Goal: Information Seeking & Learning: Compare options

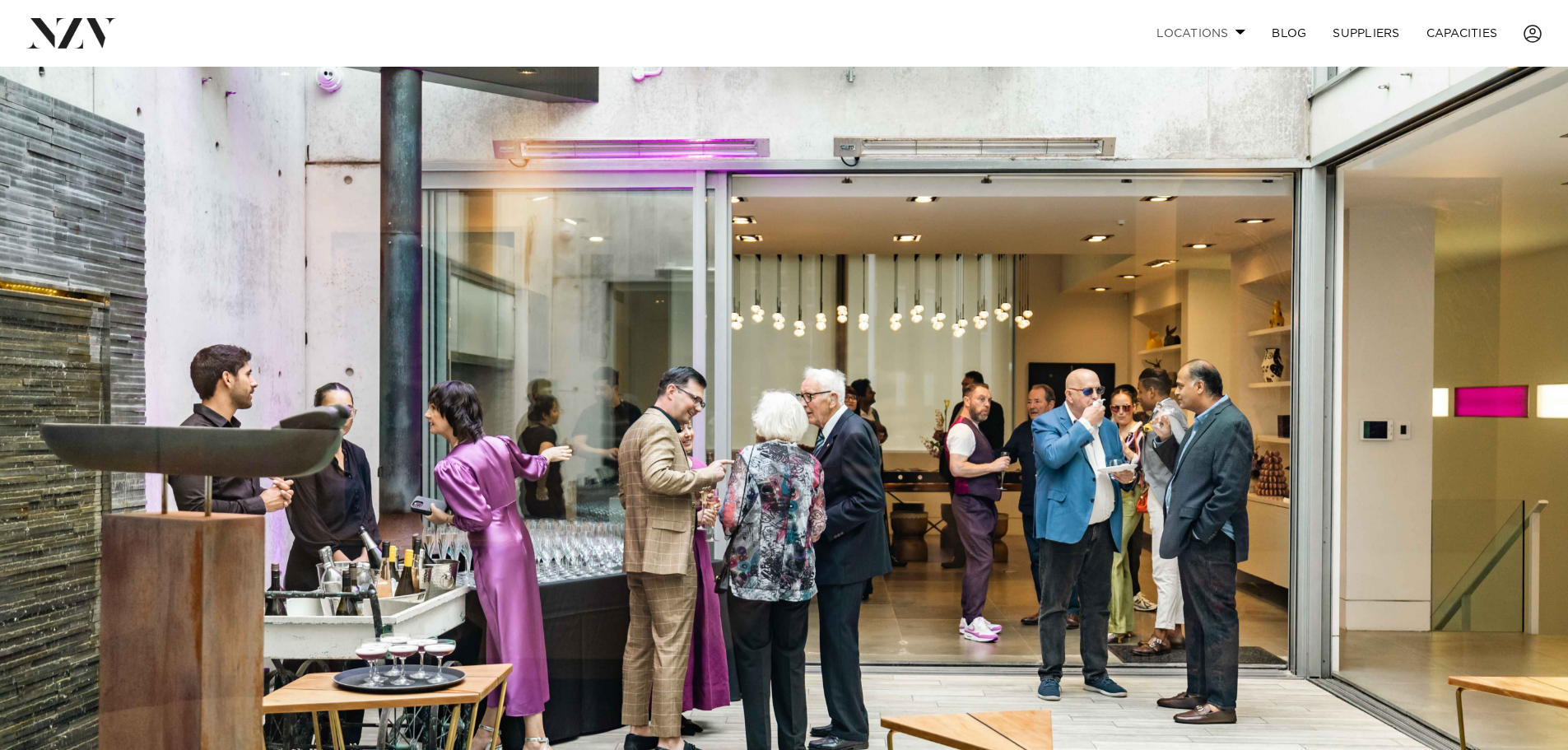
click at [1225, 30] on link "Locations" at bounding box center [1201, 33] width 115 height 35
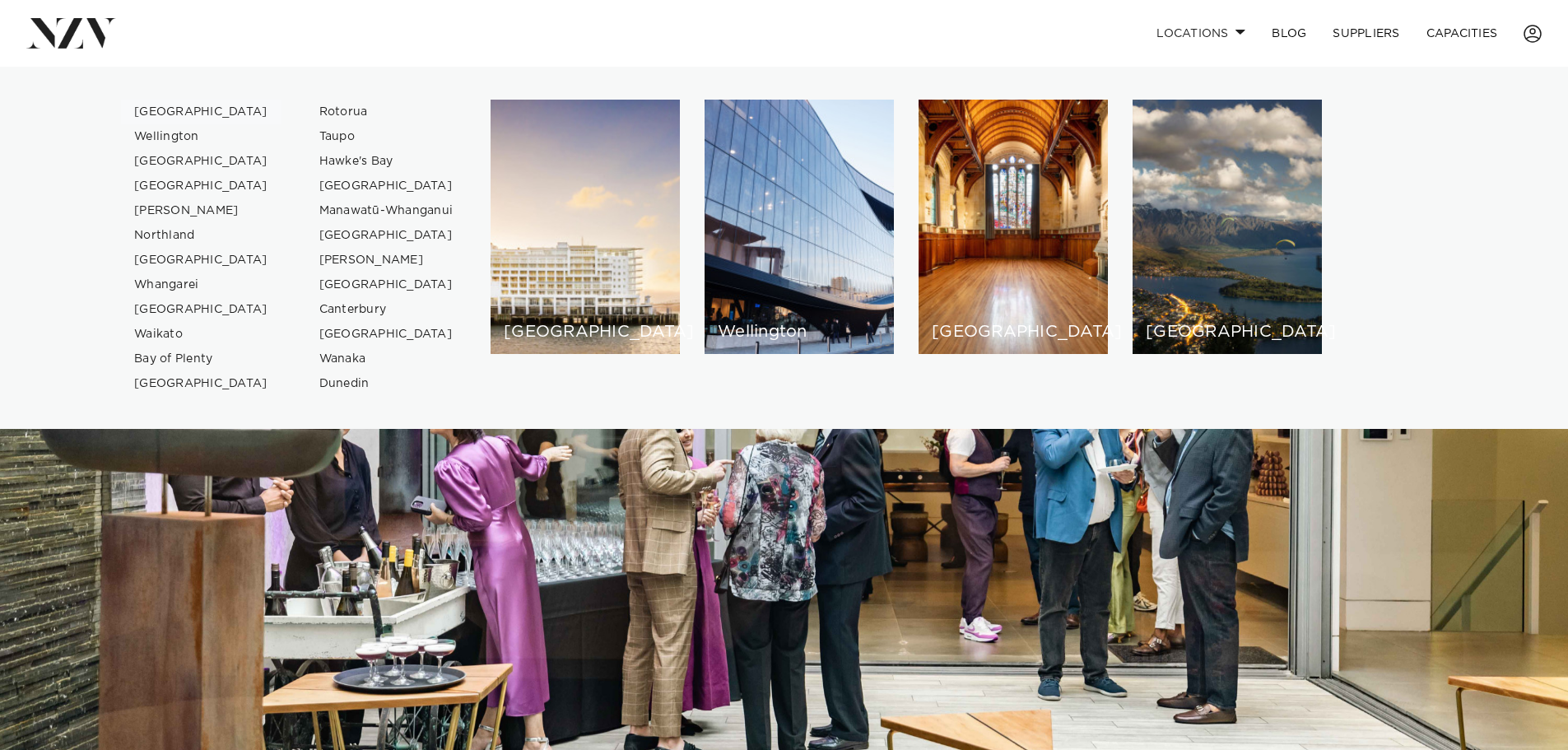
click at [164, 112] on link "[GEOGRAPHIC_DATA]" at bounding box center [201, 112] width 161 height 25
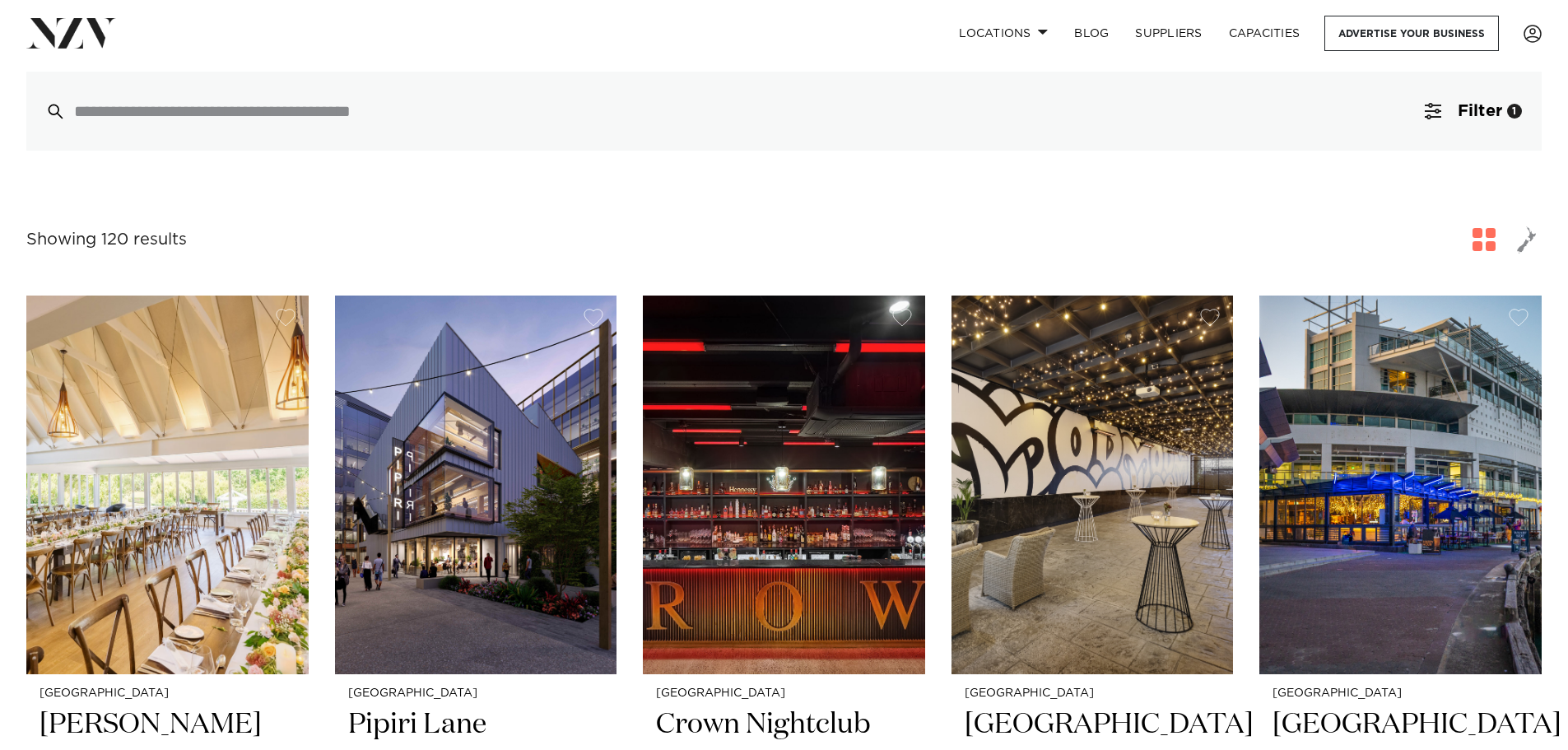
scroll to position [412, 0]
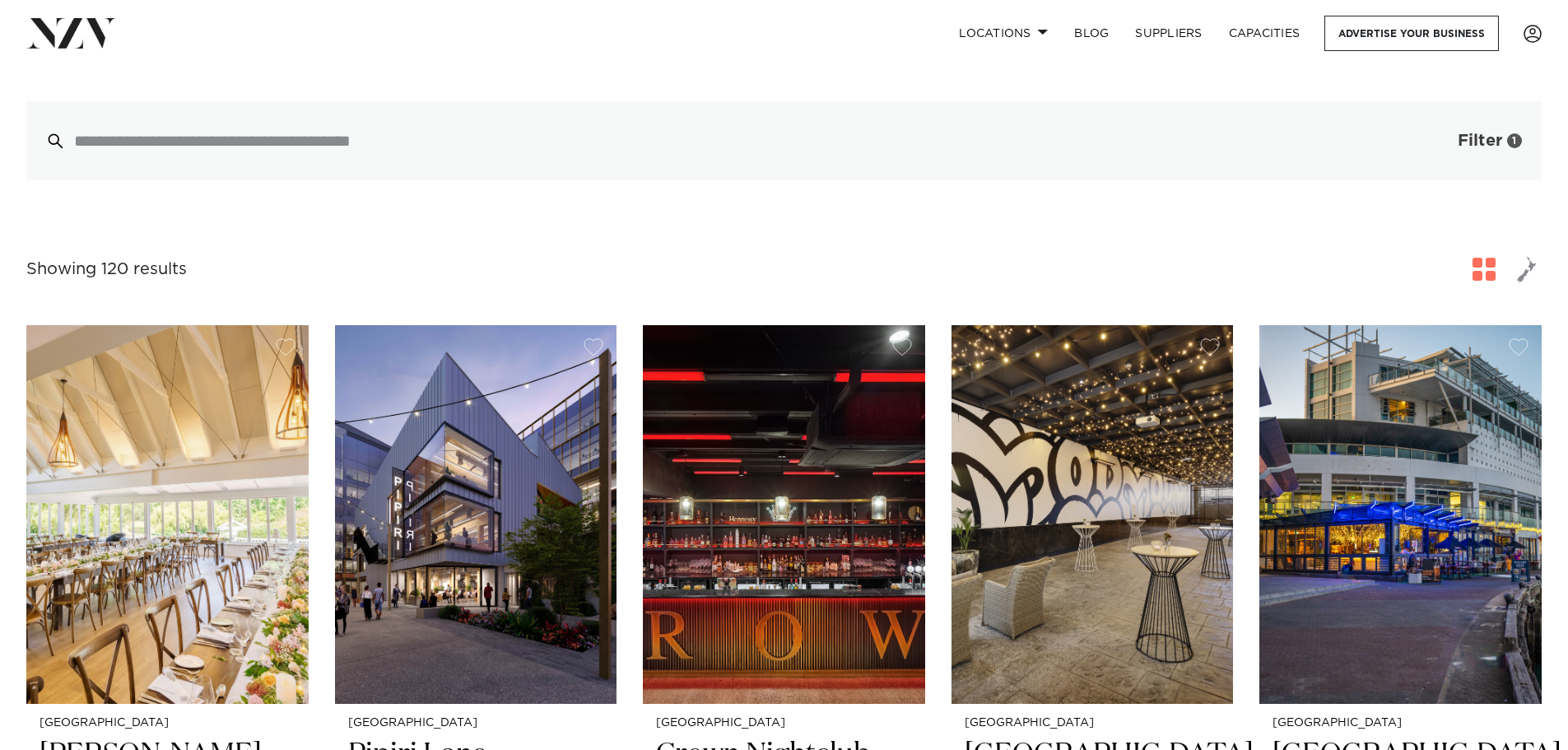
click at [1500, 132] on span "Filter" at bounding box center [1479, 141] width 44 height 17
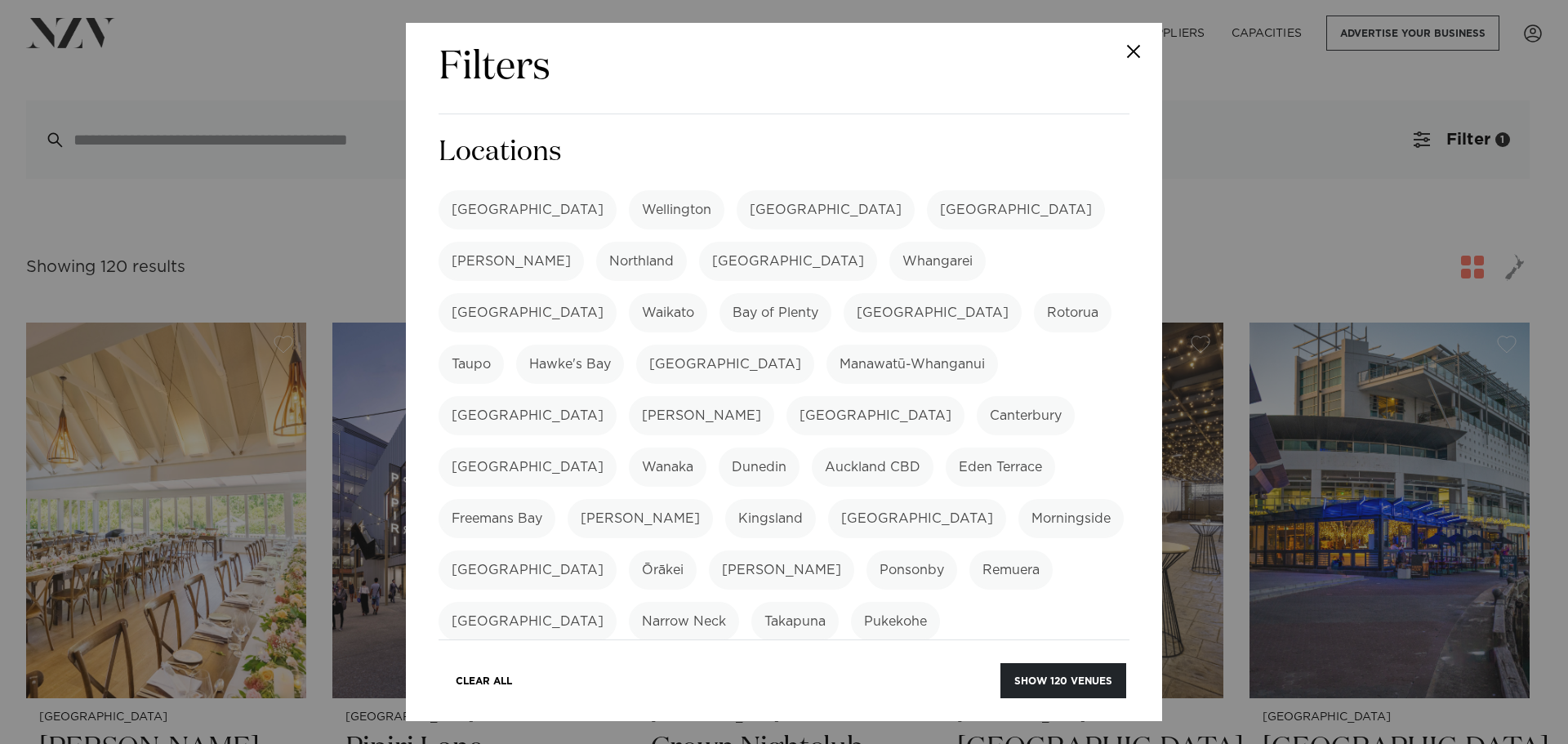
click at [1129, 63] on button "Close" at bounding box center [1133, 51] width 57 height 57
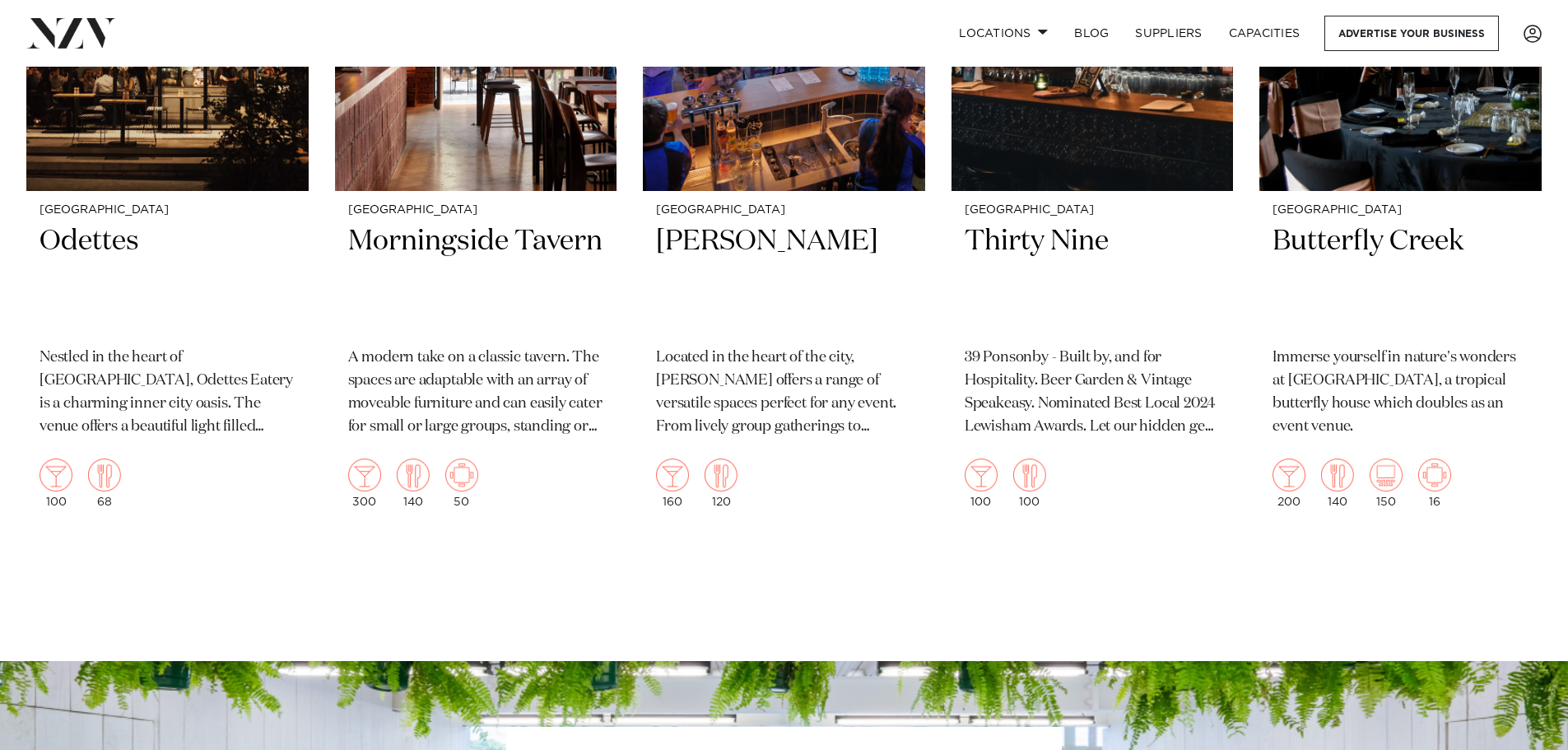
scroll to position [17779, 0]
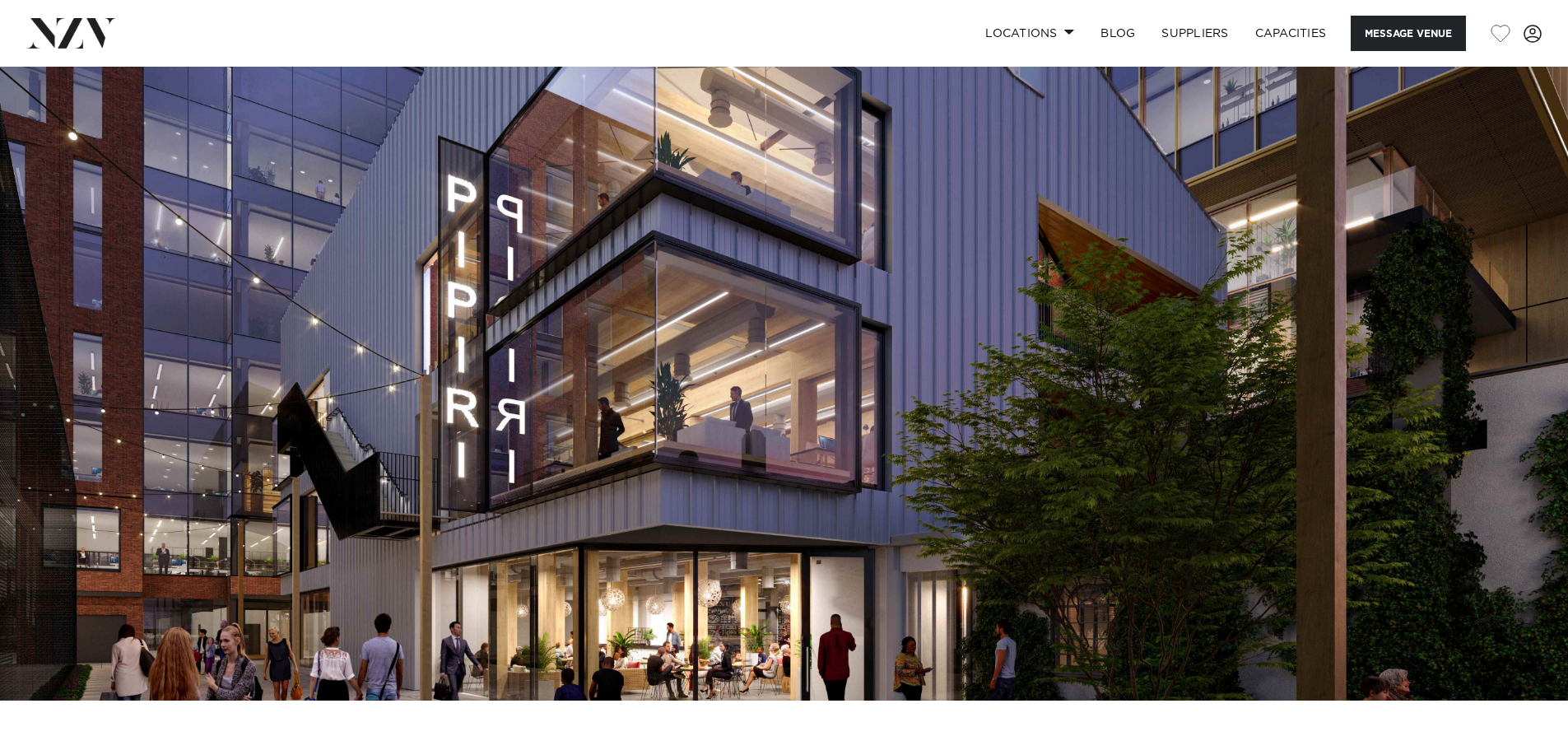
scroll to position [82, 0]
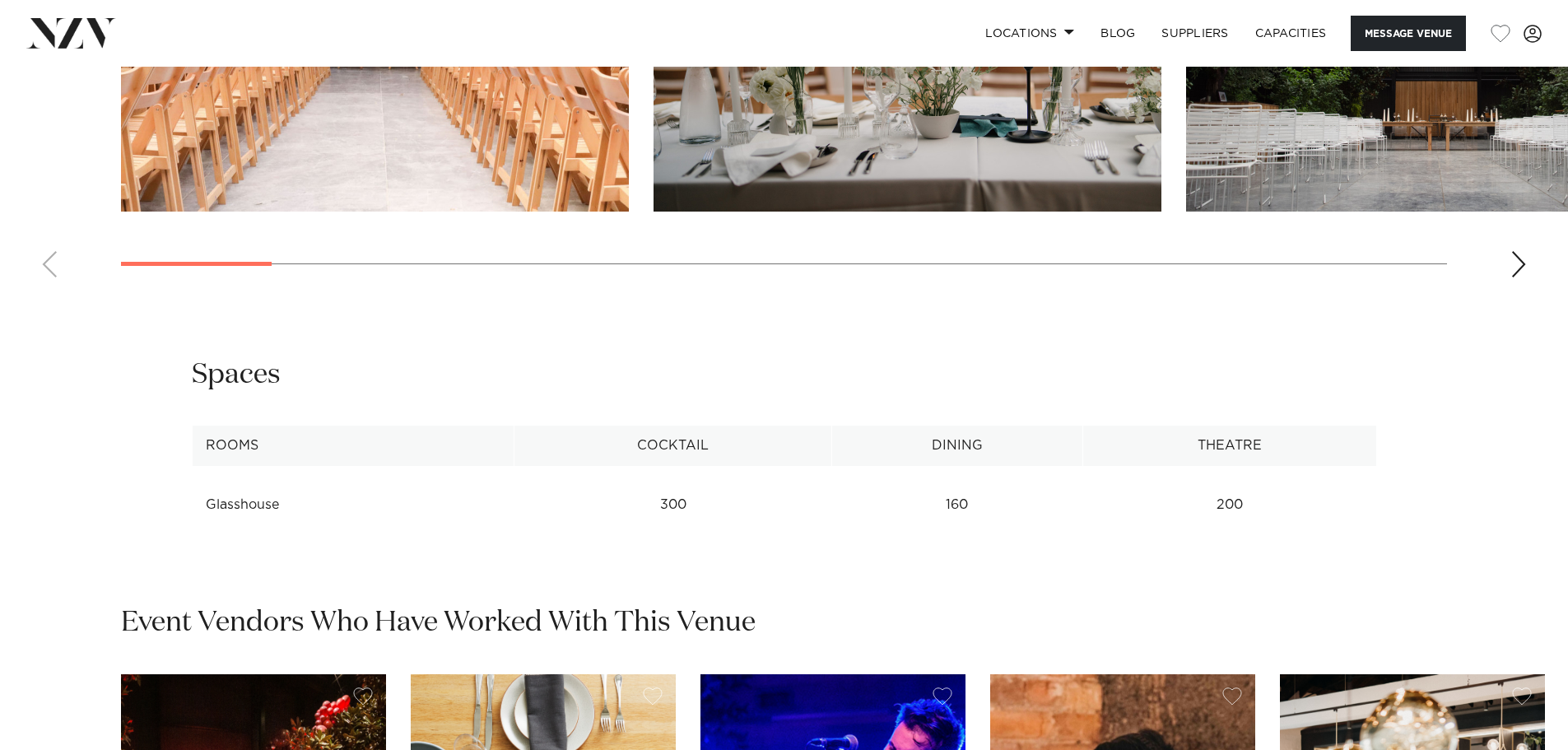
scroll to position [2222, 0]
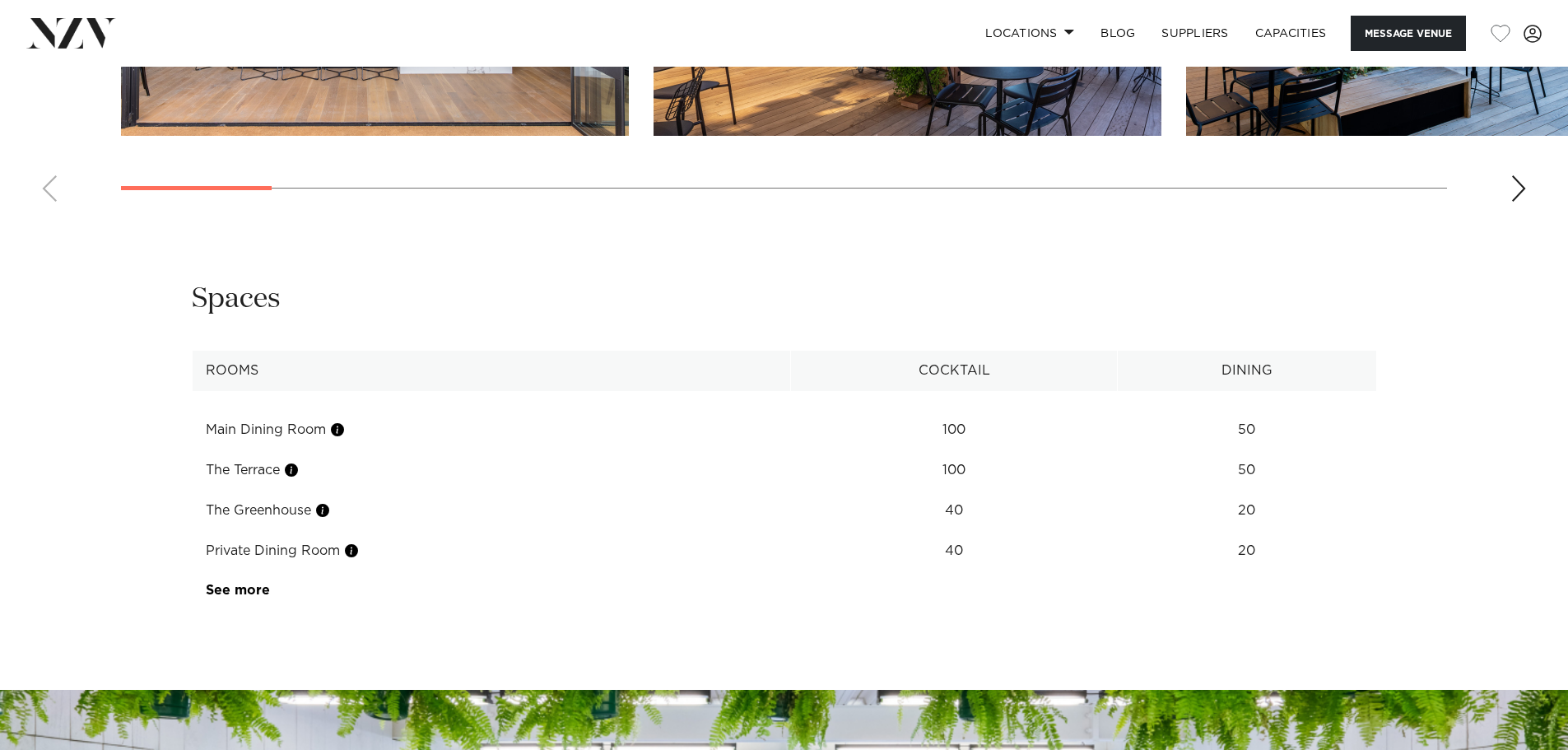
scroll to position [2058, 0]
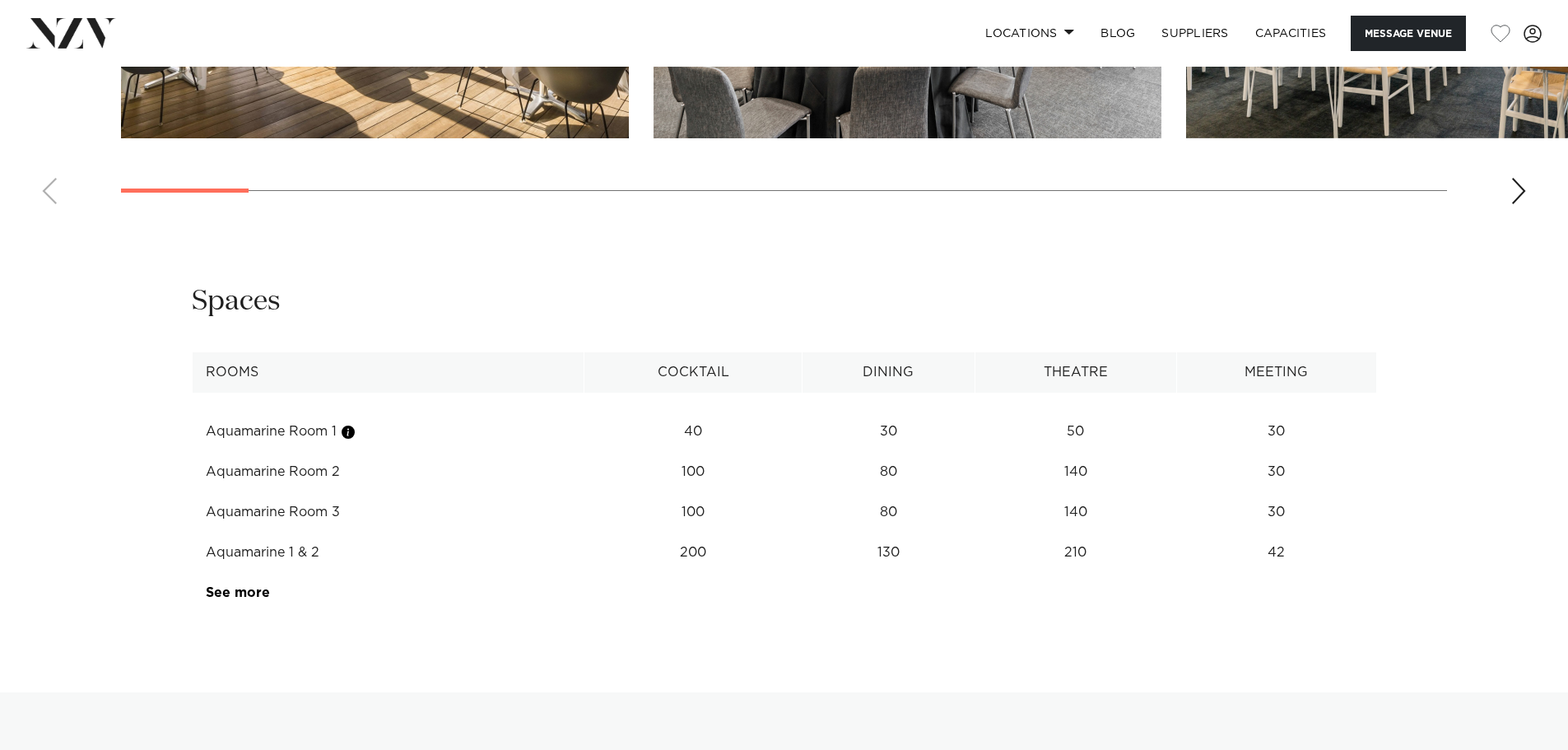
scroll to position [2140, 0]
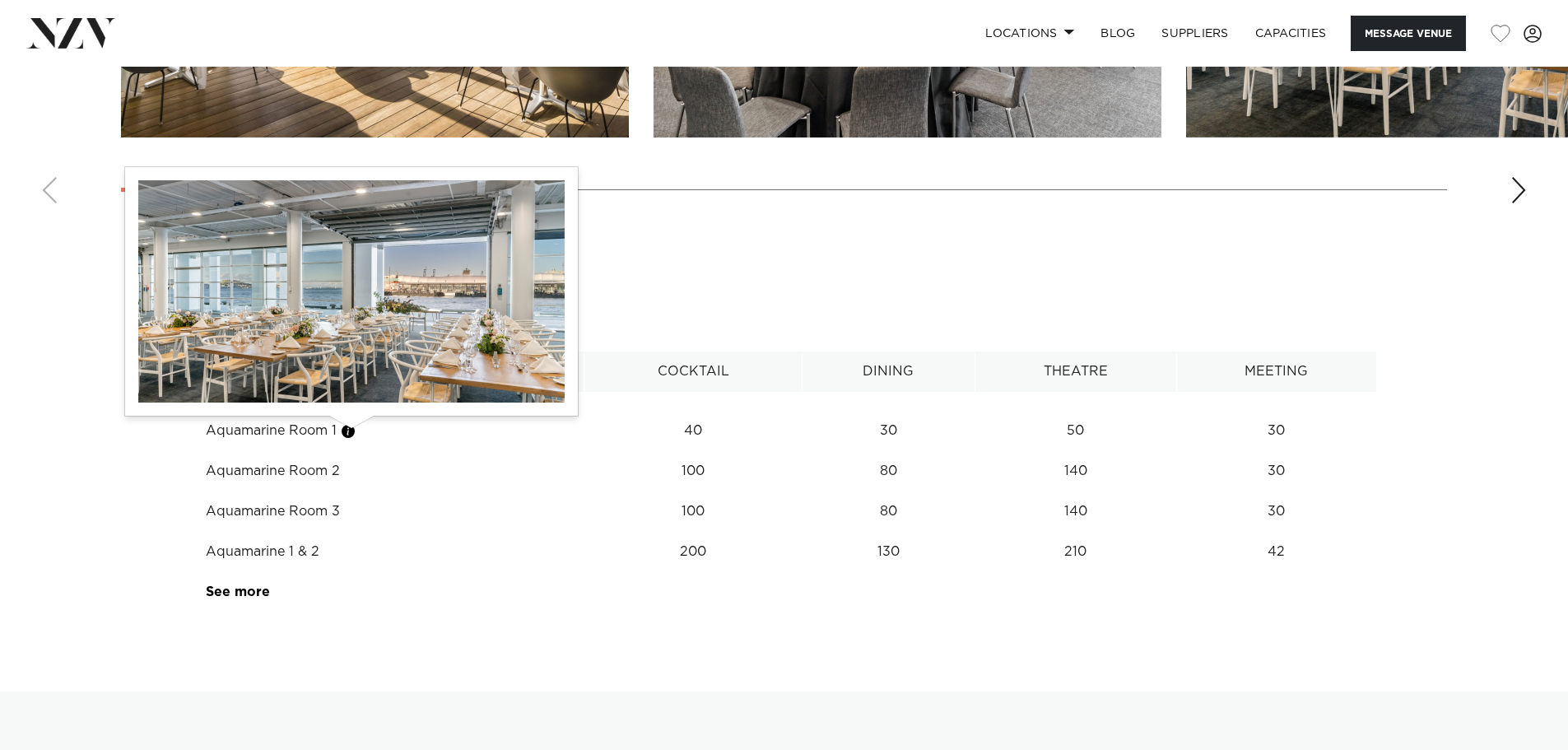
click at [343, 431] on button "button" at bounding box center [348, 432] width 17 height 17
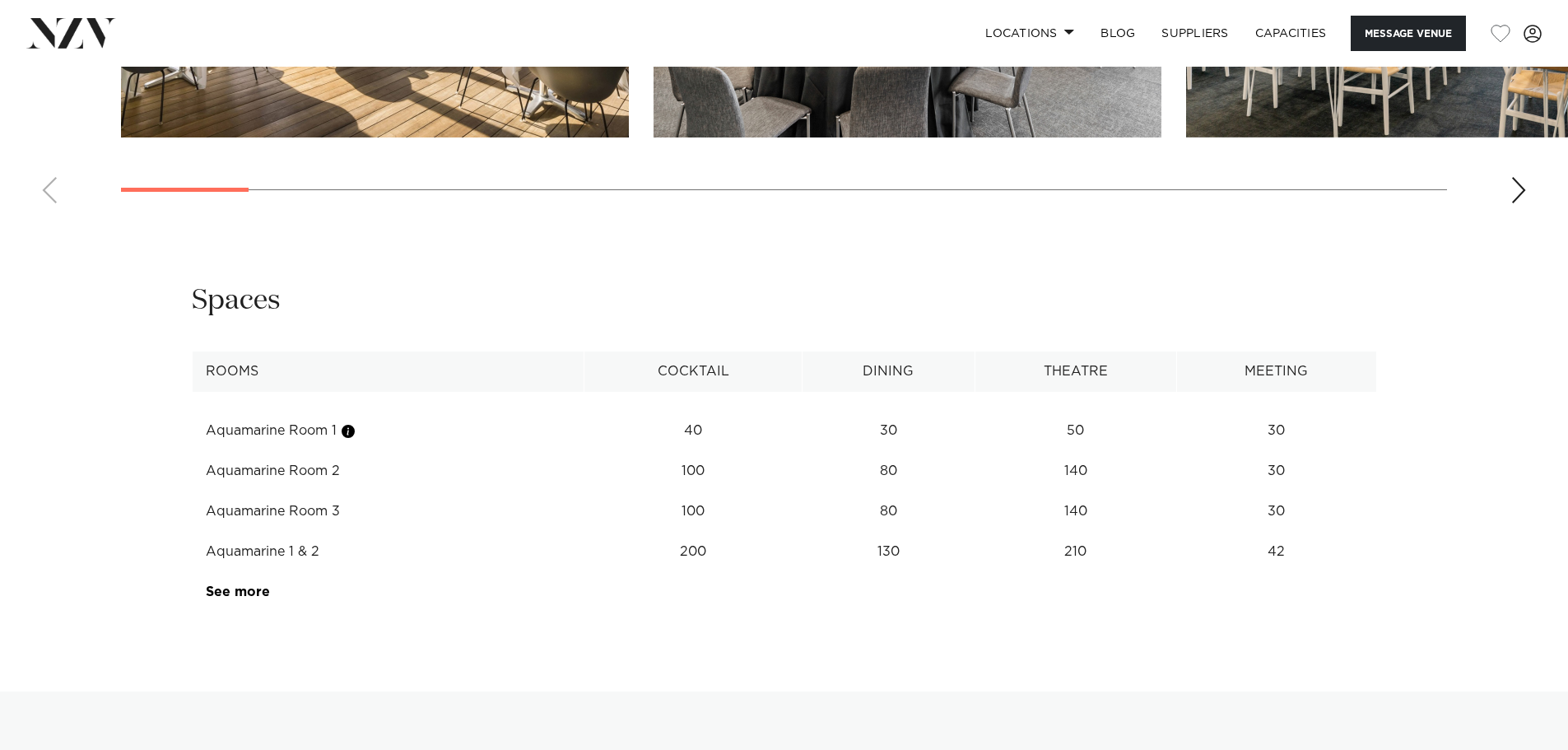
click at [339, 436] on td "Aquamarine Room 1" at bounding box center [387, 431] width 392 height 40
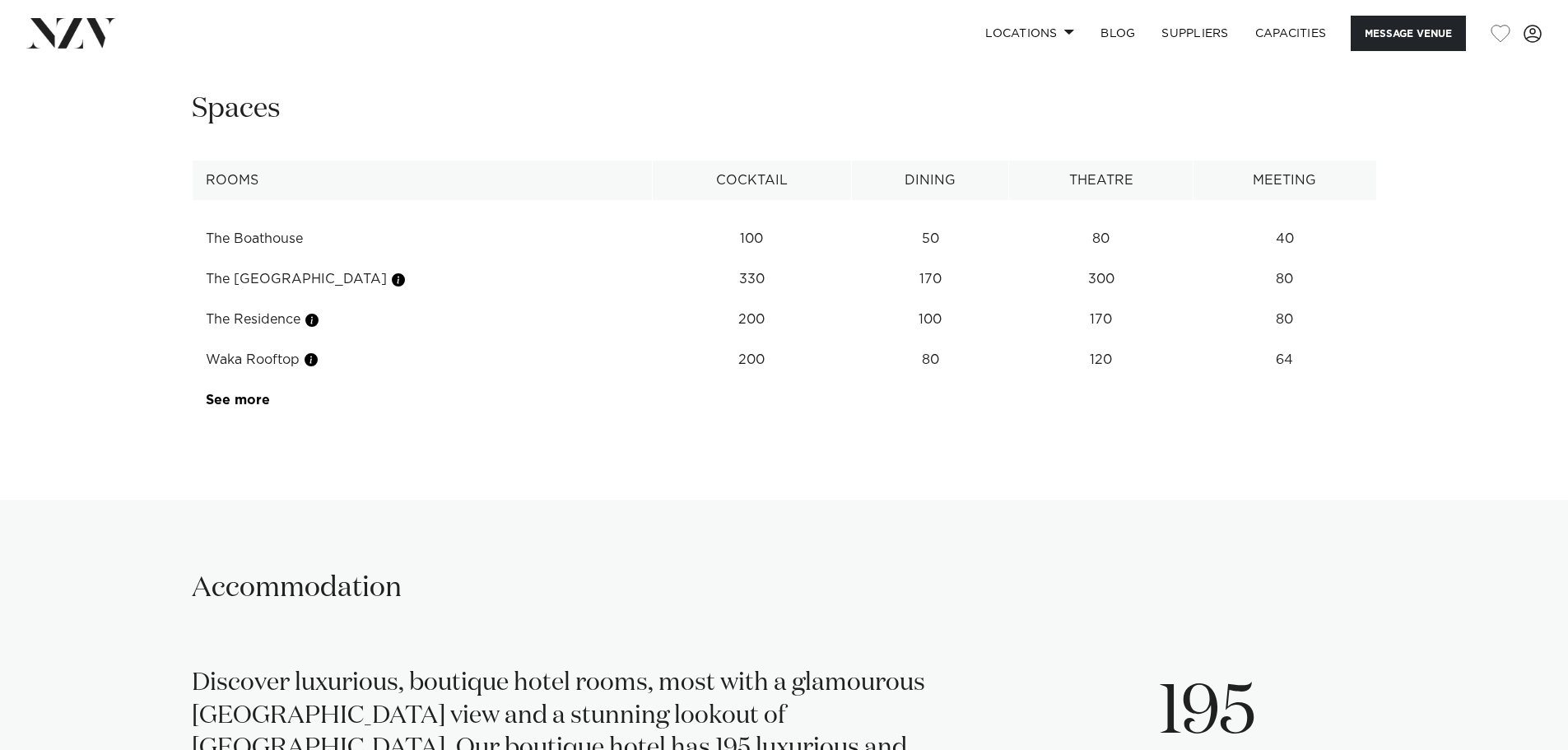
scroll to position [2387, 0]
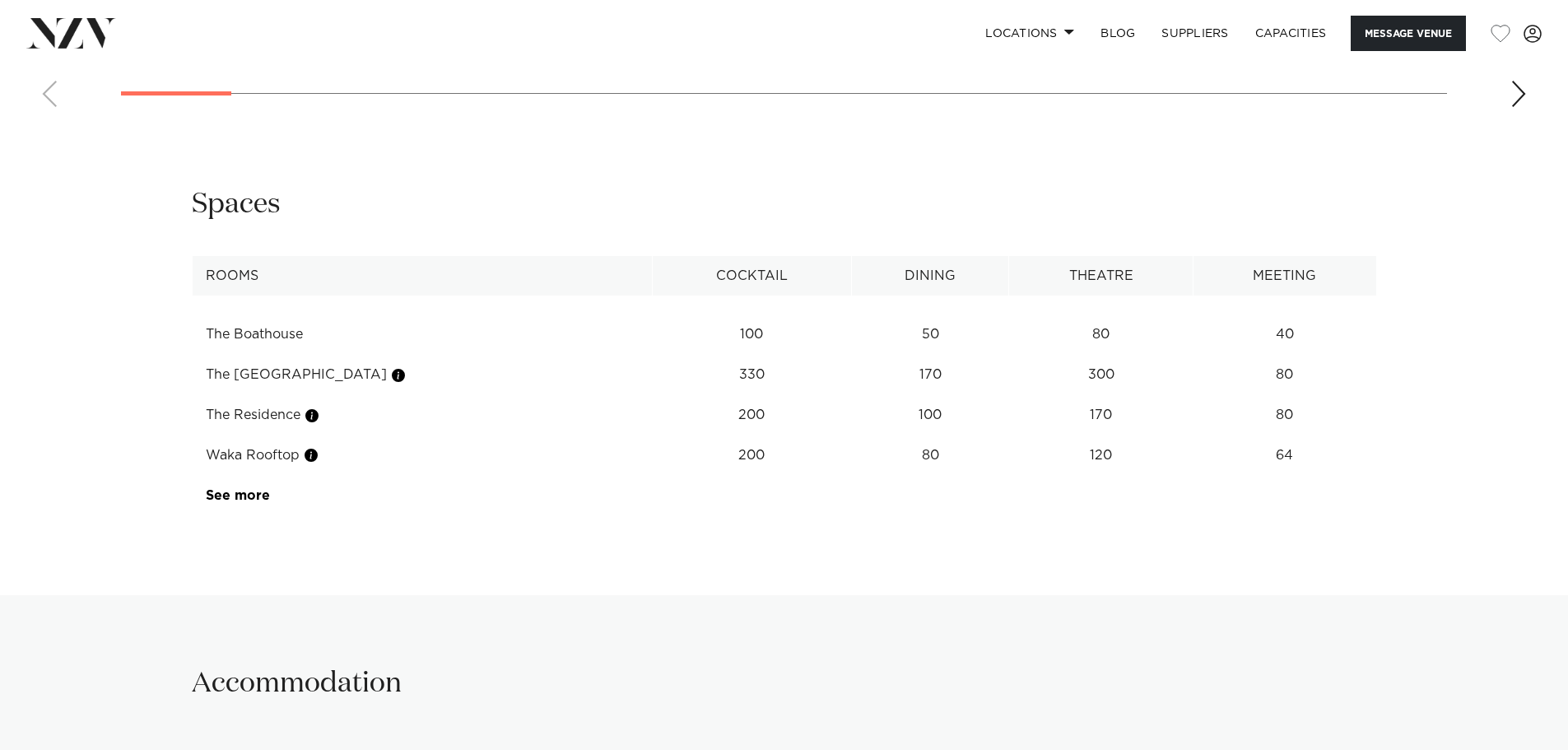
click at [280, 314] on td "The Boathouse" at bounding box center [422, 334] width 460 height 40
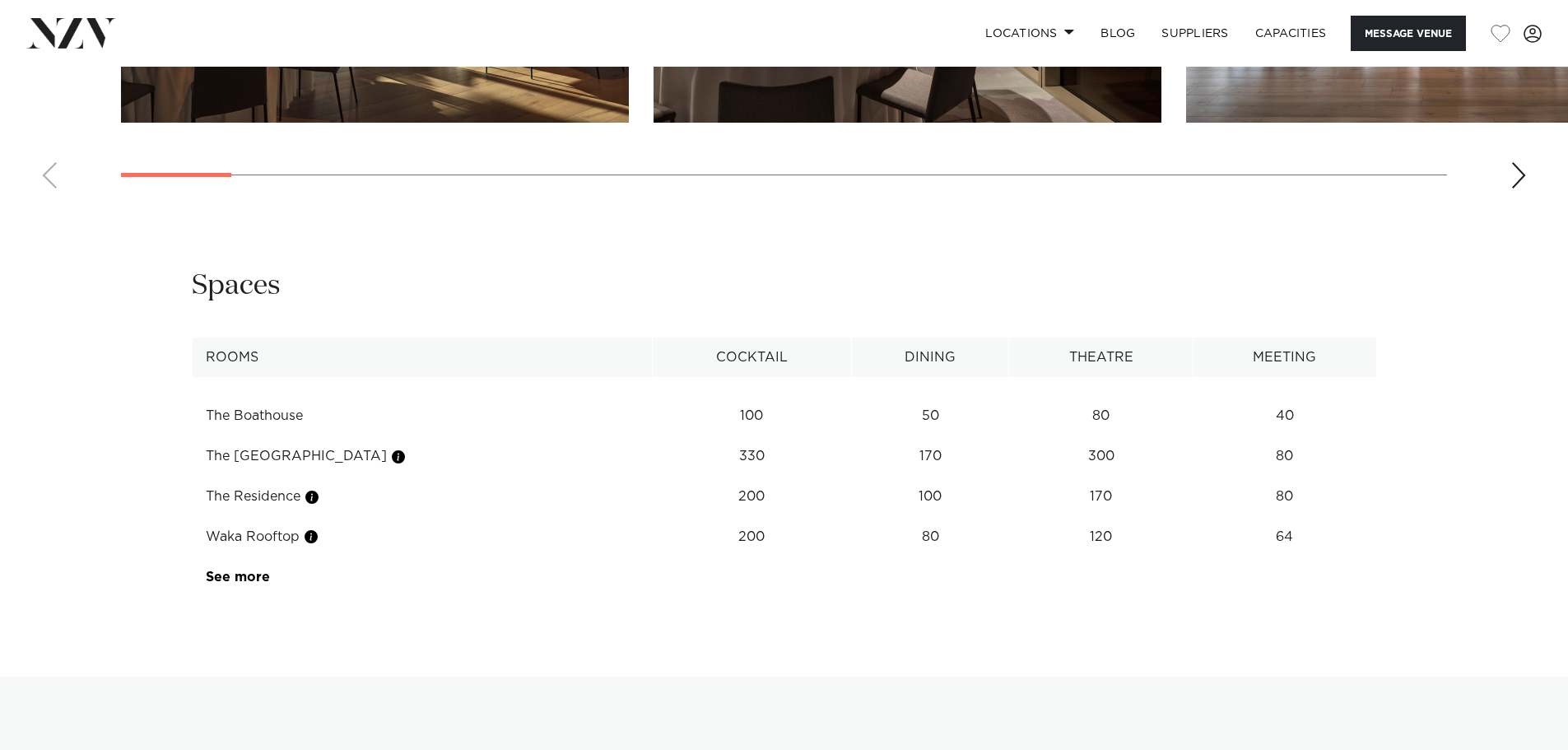
scroll to position [2305, 0]
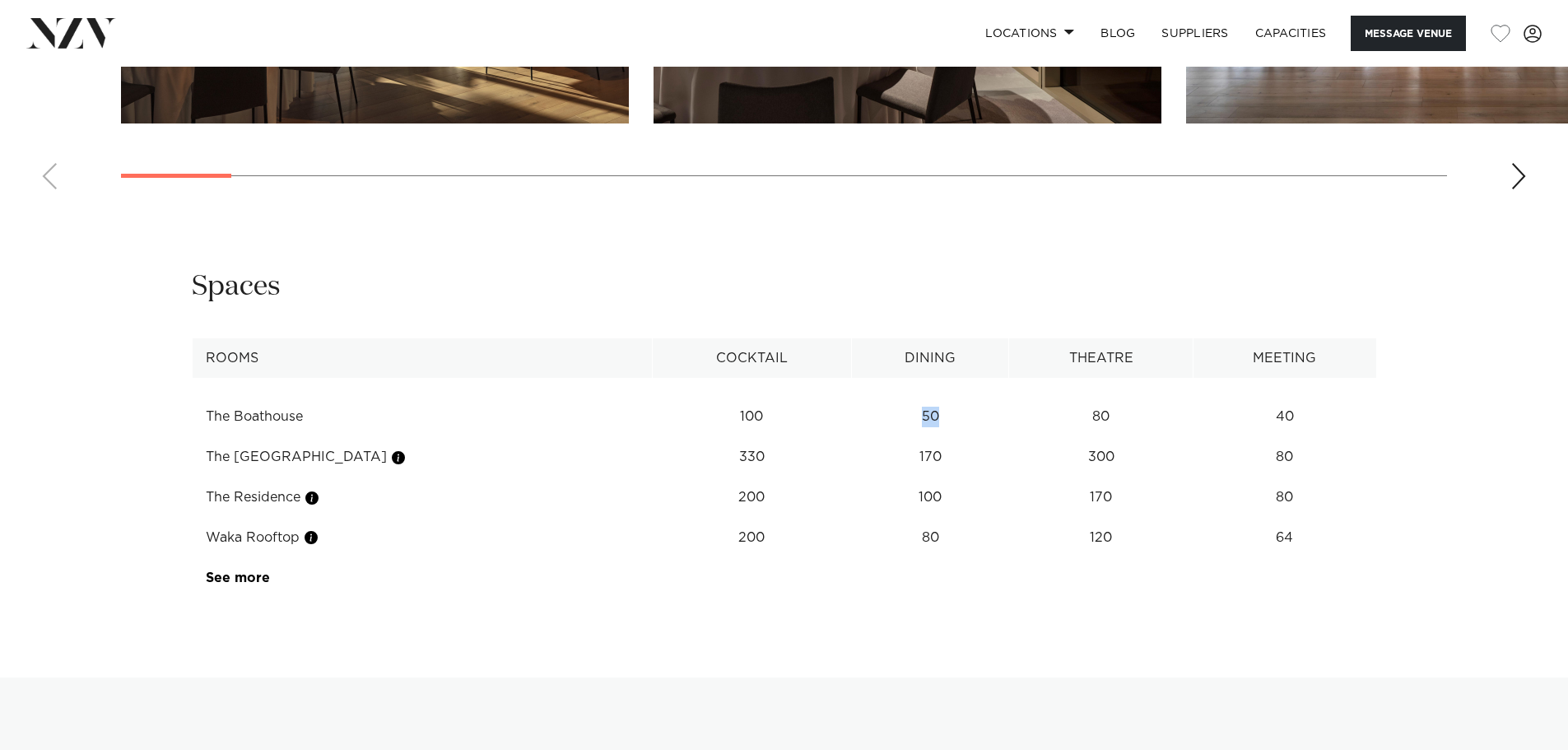
drag, startPoint x: 895, startPoint y: 359, endPoint x: 851, endPoint y: 355, distance: 44.2
click at [851, 397] on td "50" at bounding box center [930, 417] width 158 height 40
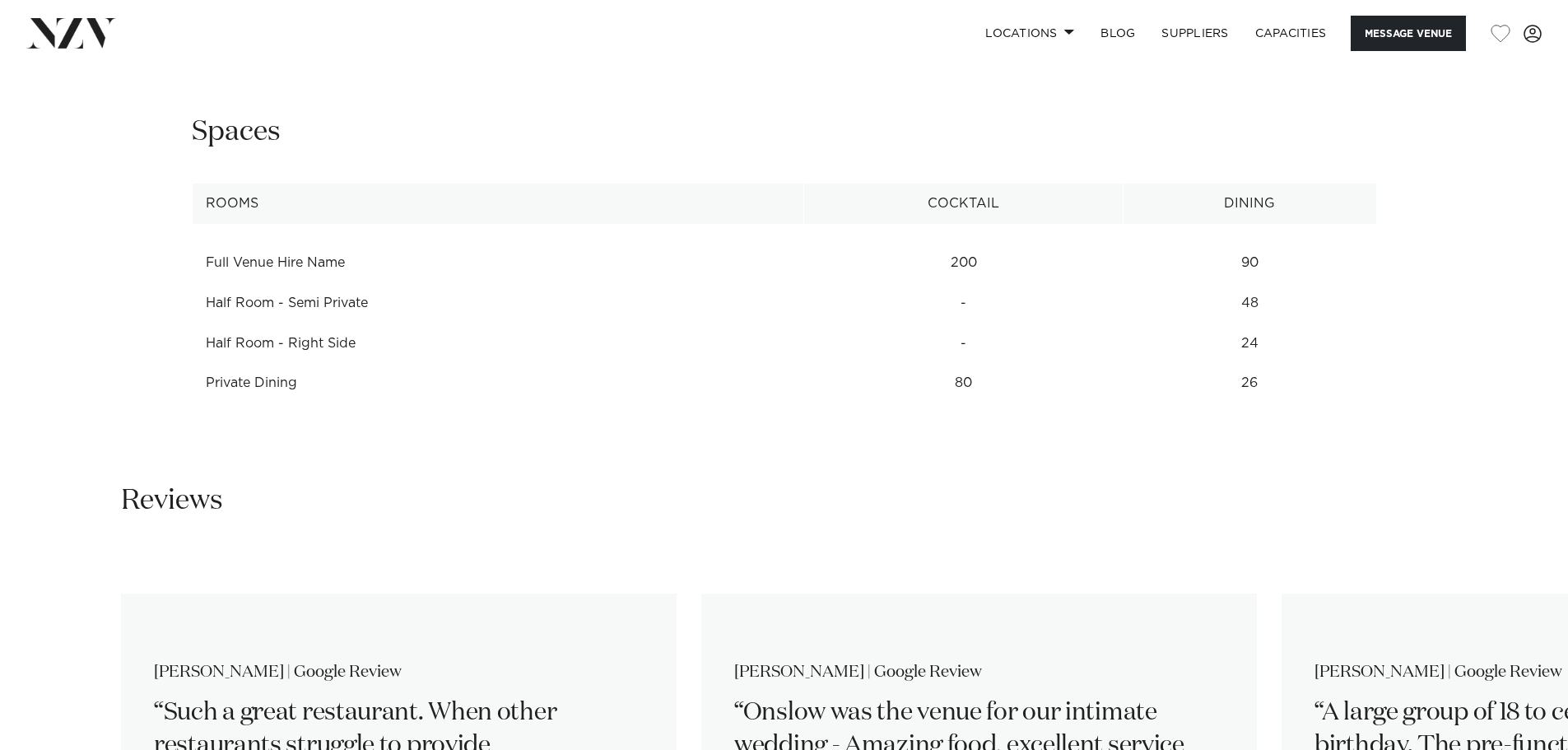
scroll to position [1976, 0]
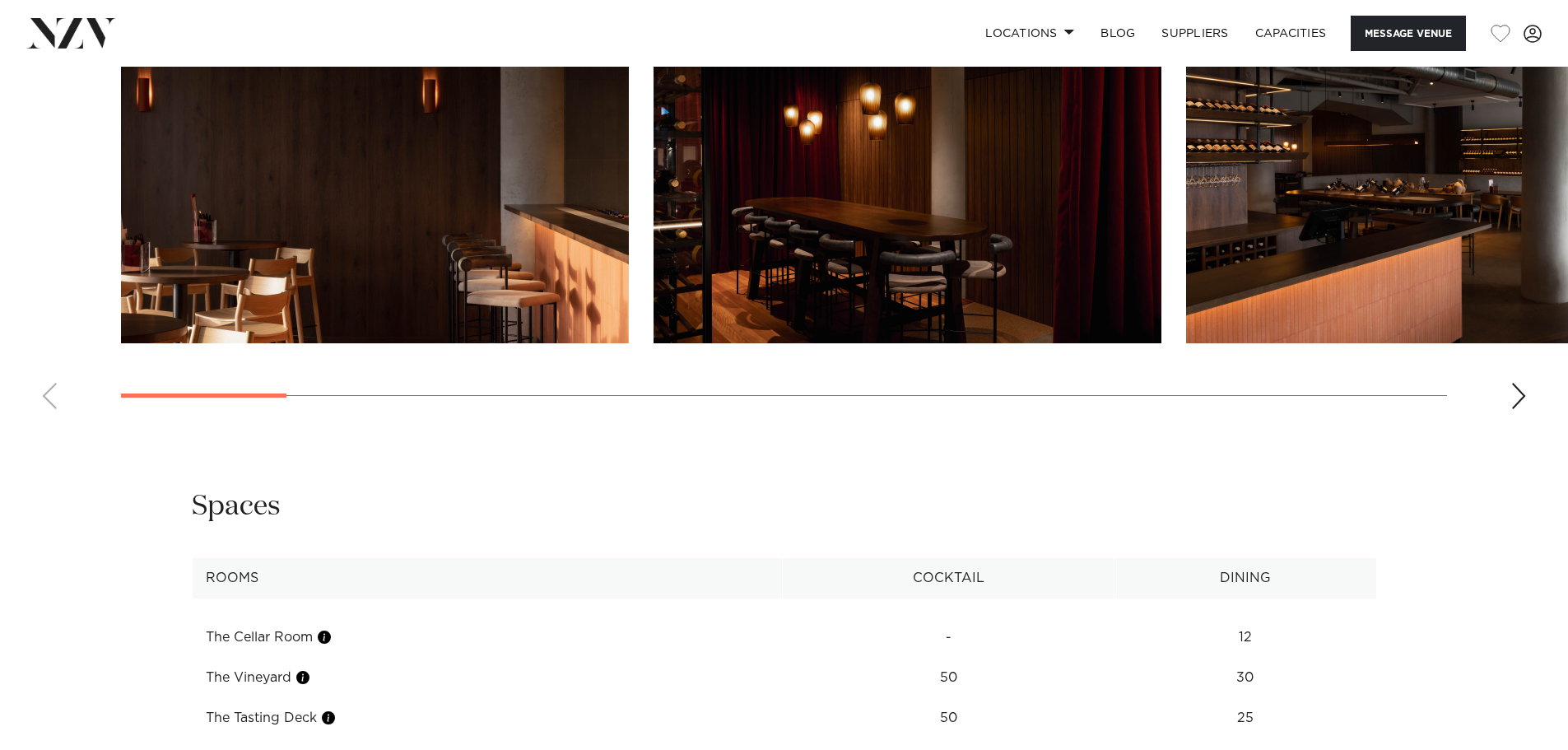
scroll to position [1482, 0]
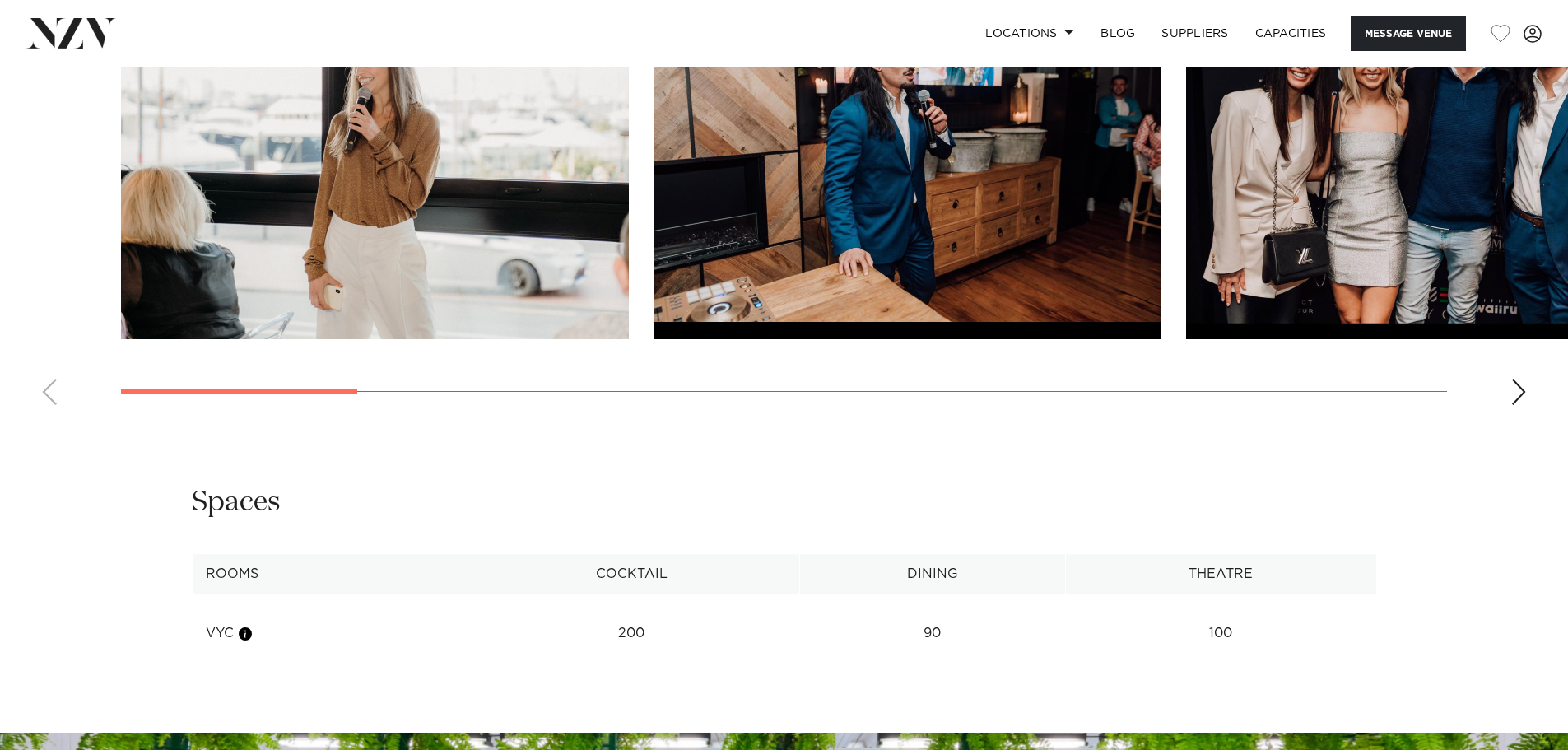
scroll to position [1835, 0]
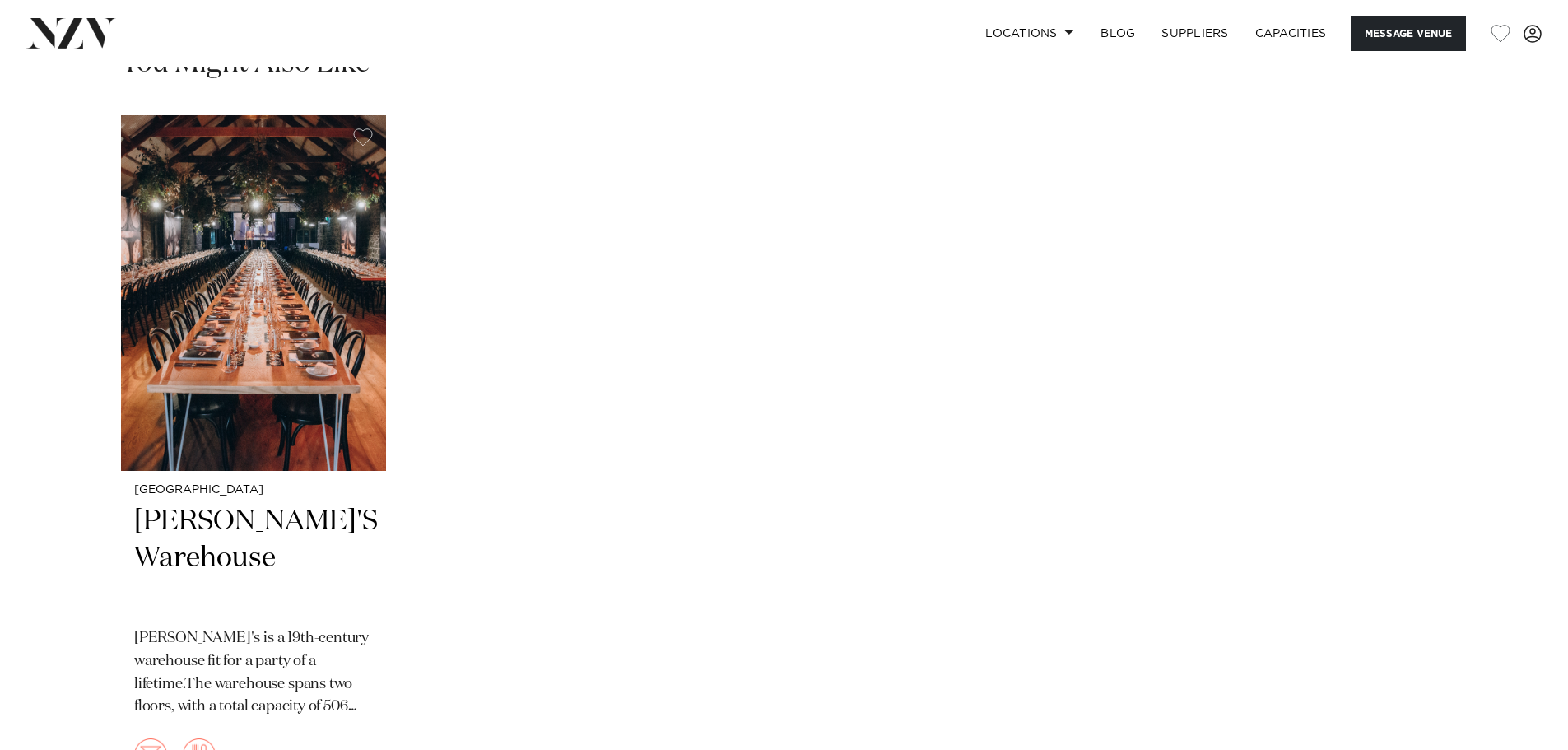
scroll to position [1482, 0]
